Goal: Information Seeking & Learning: Learn about a topic

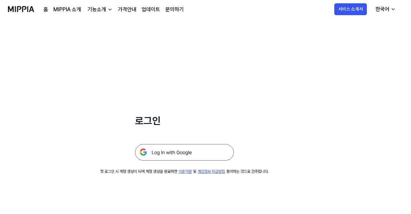
click at [185, 150] on img at bounding box center [184, 152] width 99 height 16
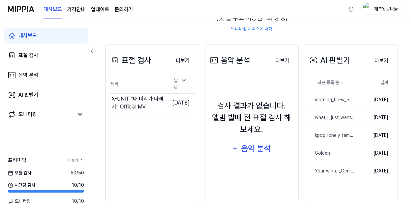
scroll to position [86, 0]
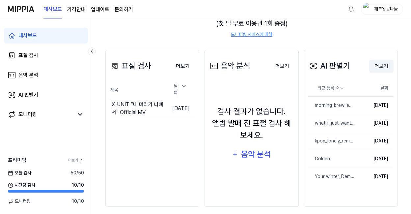
click at [378, 67] on button "더보기" at bounding box center [381, 66] width 24 height 13
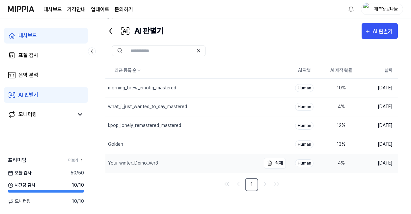
scroll to position [13, 0]
click at [272, 162] on img "button" at bounding box center [270, 164] width 8 height 8
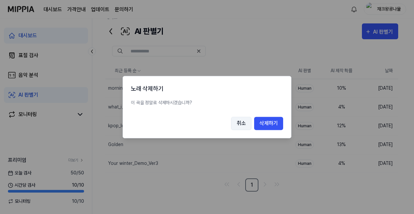
click at [246, 123] on button "취소" at bounding box center [241, 123] width 20 height 13
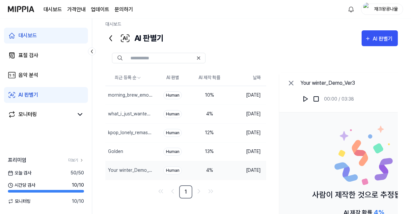
scroll to position [0, 0]
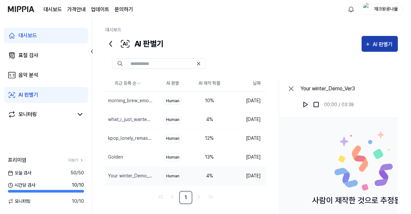
click at [373, 44] on div "AI 판별기" at bounding box center [384, 44] width 22 height 9
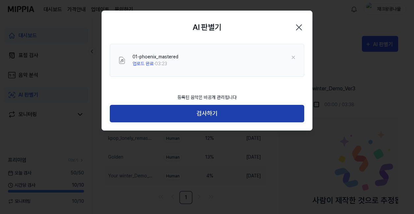
click at [206, 120] on button "검사하기" at bounding box center [207, 113] width 194 height 17
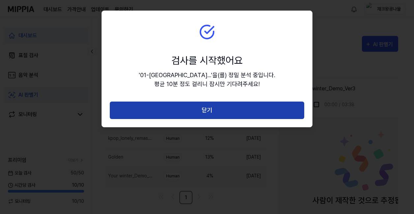
click at [206, 106] on button "닫기" at bounding box center [207, 110] width 194 height 17
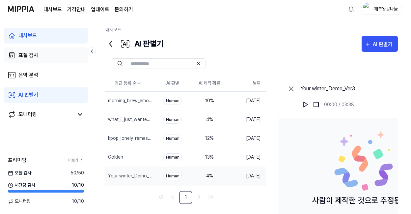
click at [31, 57] on div "표절 검사" at bounding box center [28, 55] width 20 height 8
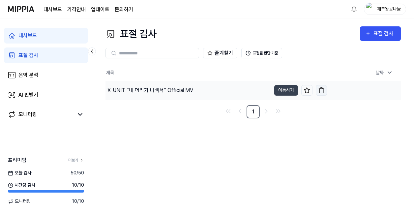
click at [321, 92] on img "button" at bounding box center [321, 90] width 7 height 7
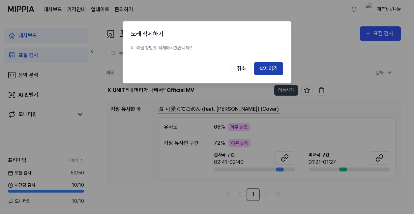
click at [267, 65] on button "삭제하기" at bounding box center [268, 68] width 29 height 13
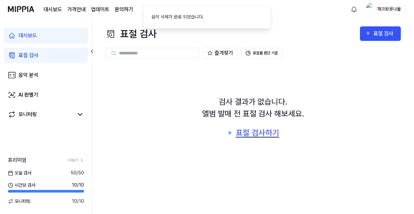
click at [250, 133] on div "표절 검사하기" at bounding box center [257, 133] width 45 height 13
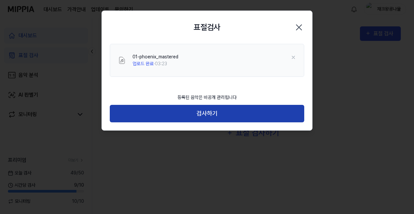
click at [197, 108] on button "검사하기" at bounding box center [207, 113] width 194 height 17
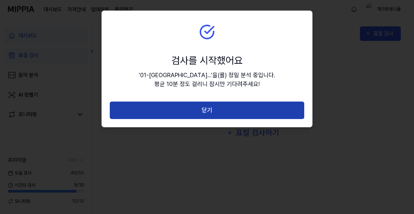
click at [193, 117] on button "닫기" at bounding box center [207, 110] width 194 height 17
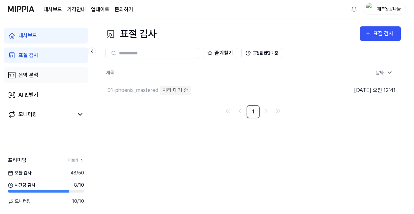
click at [34, 78] on div "음악 분석" at bounding box center [28, 75] width 20 height 8
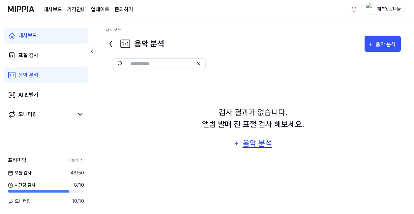
click at [266, 140] on div "음악 분석" at bounding box center [257, 143] width 31 height 13
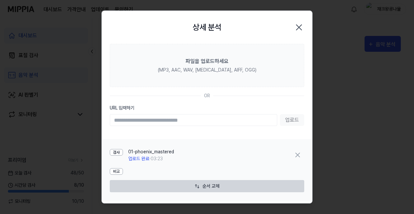
click at [207, 157] on div "검사 01-phoenix_mastered 업로드 완료 · 03:23" at bounding box center [207, 155] width 194 height 19
click at [296, 27] on icon "button" at bounding box center [298, 27] width 5 height 5
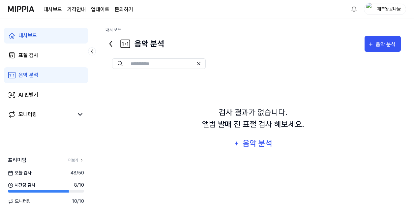
click at [175, 122] on div "검사 결과가 없습니다. 앨범 발매 전 표절 검사 해보세요. 음악 분석" at bounding box center [252, 128] width 295 height 107
click at [37, 93] on div "AI 판별기" at bounding box center [28, 95] width 20 height 8
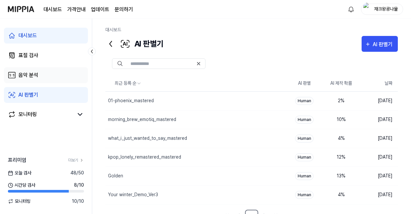
click at [38, 78] on div "음악 분석" at bounding box center [28, 75] width 20 height 8
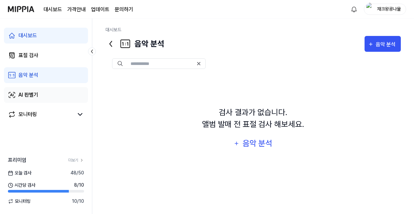
click at [32, 94] on div "AI 판별기" at bounding box center [28, 95] width 20 height 8
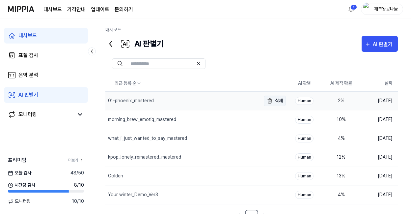
click at [272, 102] on img "button" at bounding box center [270, 101] width 8 height 8
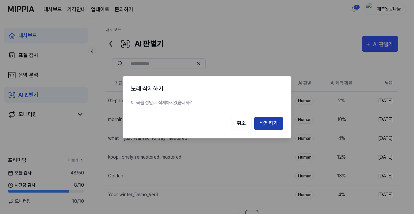
click at [268, 120] on button "삭제하기" at bounding box center [268, 123] width 29 height 13
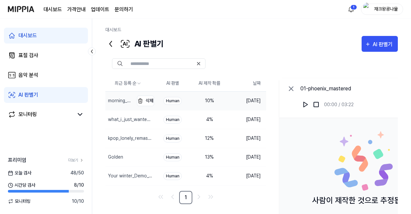
click at [124, 101] on div "morning_brew_emotiq_mastered" at bounding box center [120, 100] width 24 height 7
click at [306, 105] on img at bounding box center [306, 104] width 7 height 7
click at [124, 156] on div "Golden" at bounding box center [114, 157] width 19 height 7
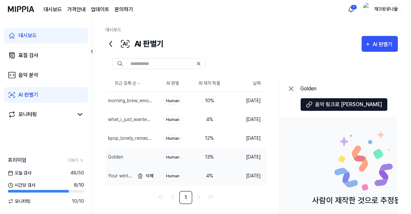
click at [116, 176] on div "Your winter_Demo_Ver3" at bounding box center [120, 175] width 24 height 7
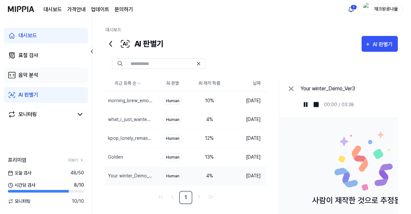
click at [27, 77] on div "음악 분석" at bounding box center [28, 75] width 20 height 8
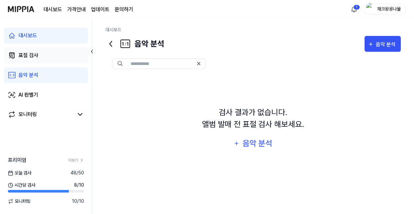
click at [26, 59] on link "표절 검사" at bounding box center [46, 55] width 84 height 16
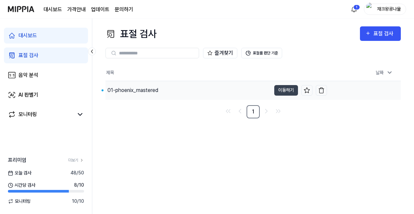
click at [183, 94] on div "01-phoenix_mastered" at bounding box center [187, 90] width 165 height 18
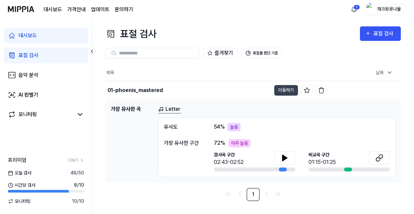
click at [233, 128] on div "높음" at bounding box center [233, 127] width 13 height 8
click at [228, 166] on div "02:43-02:52" at bounding box center [229, 162] width 30 height 8
click at [288, 158] on icon at bounding box center [285, 158] width 8 height 8
click at [285, 158] on icon at bounding box center [285, 157] width 1 height 5
click at [379, 157] on icon at bounding box center [378, 159] width 4 height 4
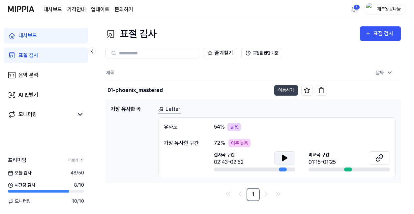
click at [239, 144] on div "아주 높음" at bounding box center [239, 143] width 22 height 8
click at [283, 159] on icon at bounding box center [284, 158] width 5 height 6
click at [278, 169] on div at bounding box center [254, 169] width 81 height 4
drag, startPoint x: 281, startPoint y: 170, endPoint x: 277, endPoint y: 170, distance: 3.6
click at [277, 170] on div at bounding box center [254, 169] width 81 height 4
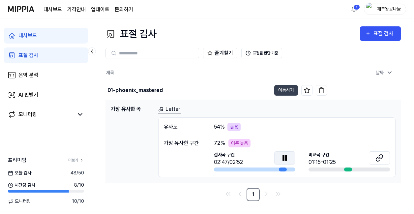
click at [279, 169] on div at bounding box center [283, 169] width 8 height 4
click at [285, 157] on icon at bounding box center [285, 157] width 1 height 5
click at [235, 127] on div "높음" at bounding box center [233, 127] width 13 height 8
click at [171, 110] on link "Letter" at bounding box center [169, 109] width 23 height 8
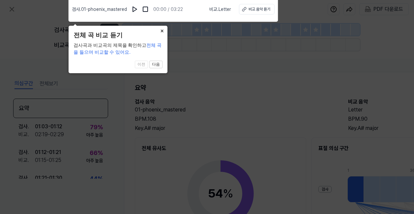
click at [163, 29] on button "×" at bounding box center [162, 30] width 11 height 9
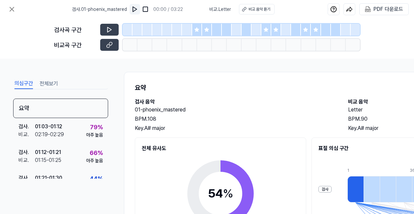
click at [134, 12] on img at bounding box center [134, 9] width 7 height 7
click at [136, 10] on img at bounding box center [134, 9] width 7 height 7
click at [112, 46] on icon at bounding box center [109, 45] width 7 height 7
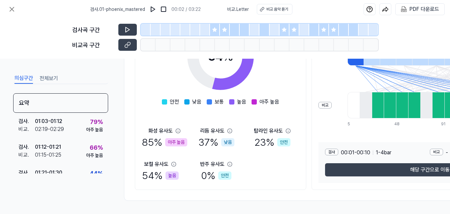
scroll to position [139, 0]
click at [169, 139] on div "아주 높음" at bounding box center [176, 142] width 22 height 8
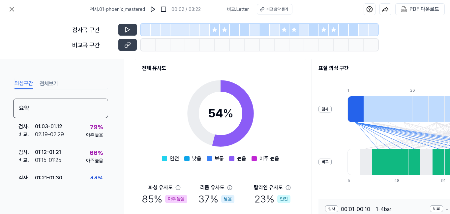
scroll to position [64, 0]
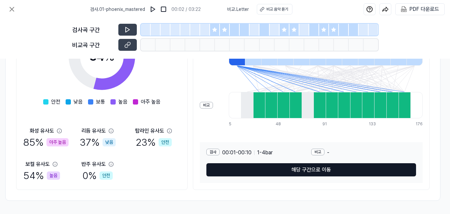
click at [288, 168] on button "해당 구간으로 이동" at bounding box center [311, 169] width 210 height 13
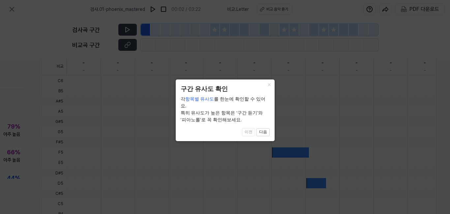
scroll to position [200, 85]
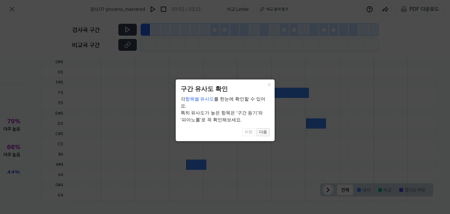
click at [265, 128] on button "다음" at bounding box center [262, 132] width 13 height 8
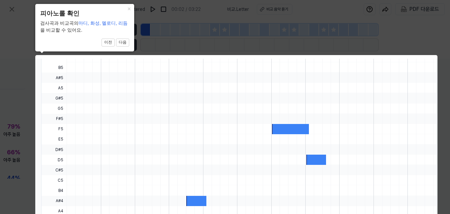
scroll to position [177, 85]
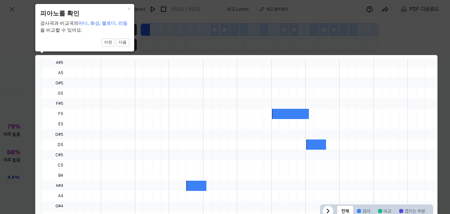
click at [281, 115] on div at bounding box center [290, 114] width 37 height 10
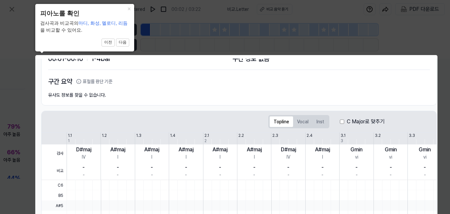
scroll to position [0, 85]
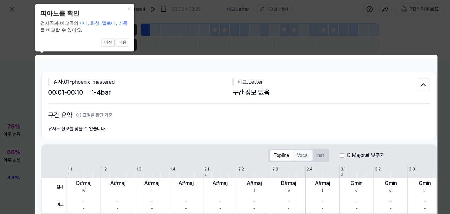
click at [299, 155] on button "Vocal" at bounding box center [302, 155] width 19 height 11
click at [320, 154] on button "Inst" at bounding box center [319, 155] width 15 height 11
click at [353, 157] on label "C Major로 맞추기" at bounding box center [366, 155] width 38 height 8
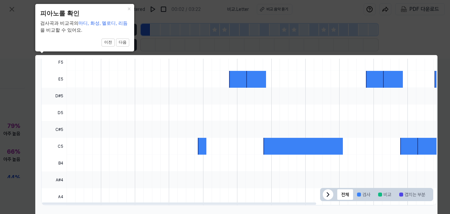
scroll to position [200, 85]
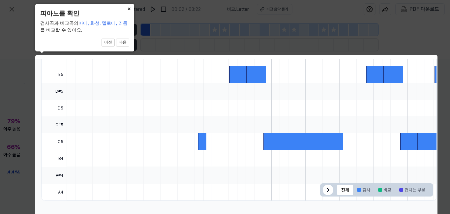
click at [129, 9] on button "×" at bounding box center [129, 8] width 11 height 9
